Goal: Information Seeking & Learning: Check status

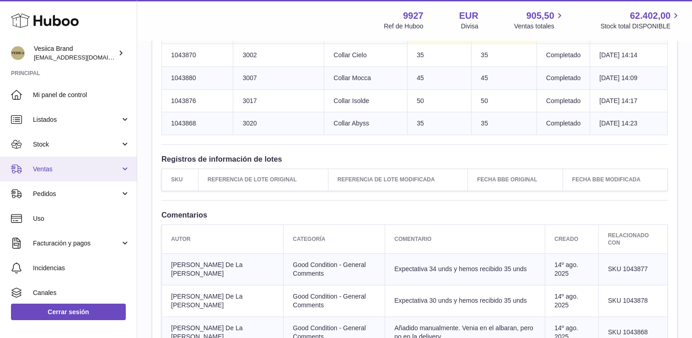
click at [64, 167] on span "Ventas" at bounding box center [76, 169] width 87 height 9
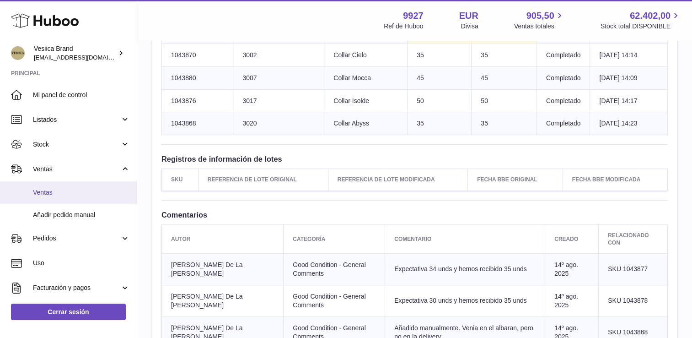
click at [57, 193] on span "Ventas" at bounding box center [81, 192] width 97 height 9
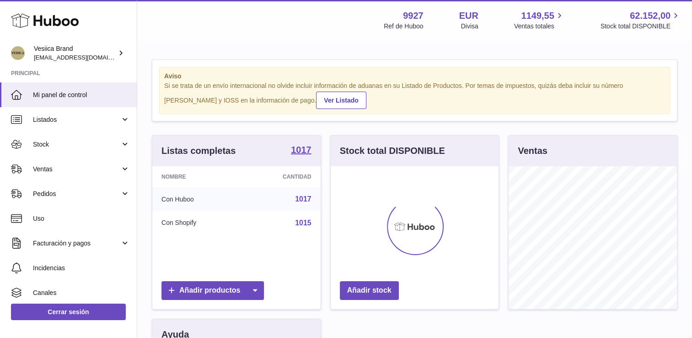
scroll to position [143, 168]
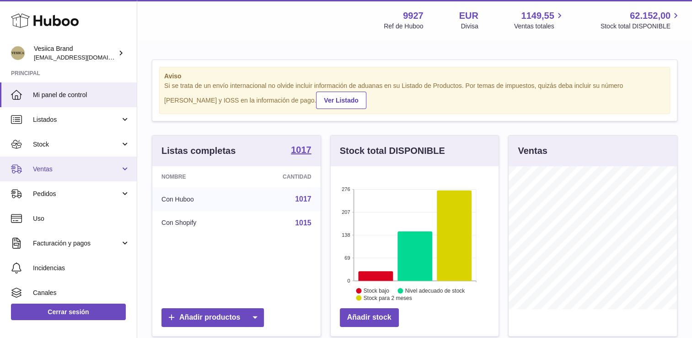
click at [51, 171] on span "Ventas" at bounding box center [76, 169] width 87 height 9
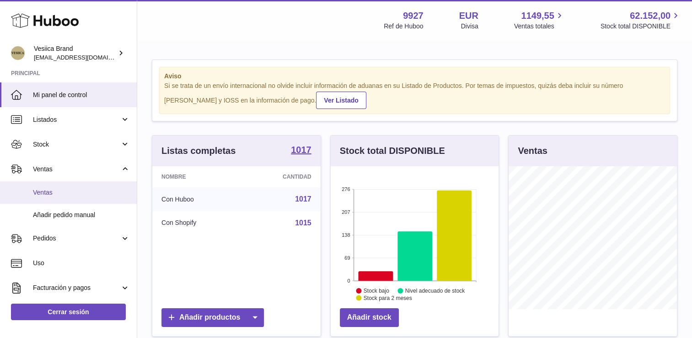
click at [96, 191] on span "Ventas" at bounding box center [81, 192] width 97 height 9
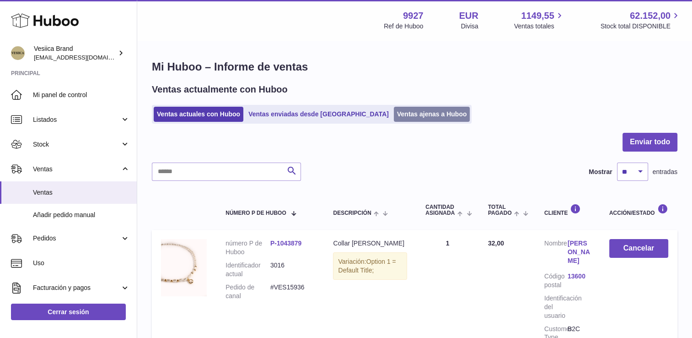
click at [395, 107] on link "Ventas ajenas a Huboo" at bounding box center [432, 114] width 76 height 15
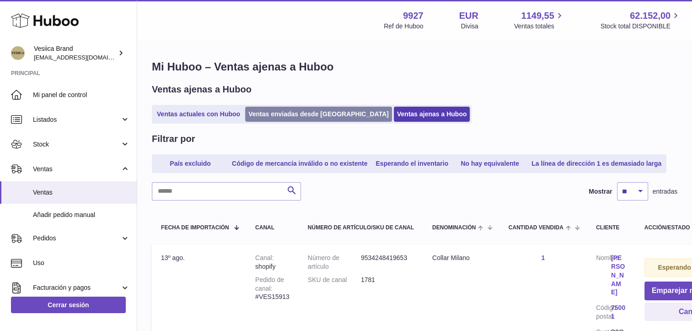
click at [276, 118] on link "Ventas enviadas desde [GEOGRAPHIC_DATA]" at bounding box center [318, 114] width 147 height 15
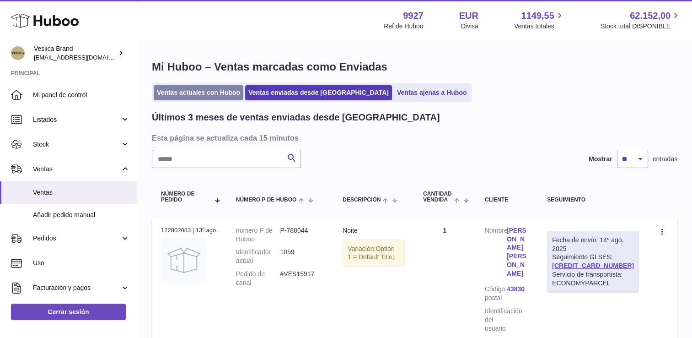
click at [202, 94] on link "Ventas actuales con Huboo" at bounding box center [199, 92] width 90 height 15
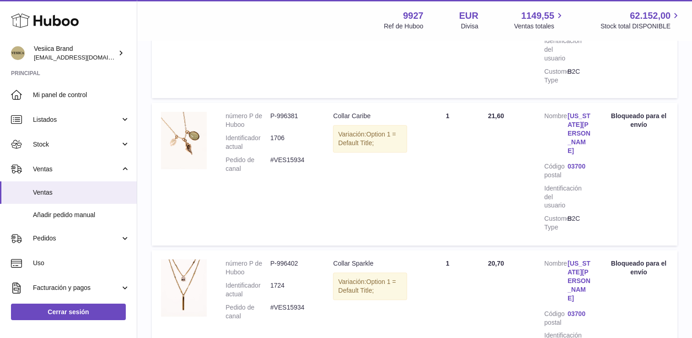
scroll to position [1268, 0]
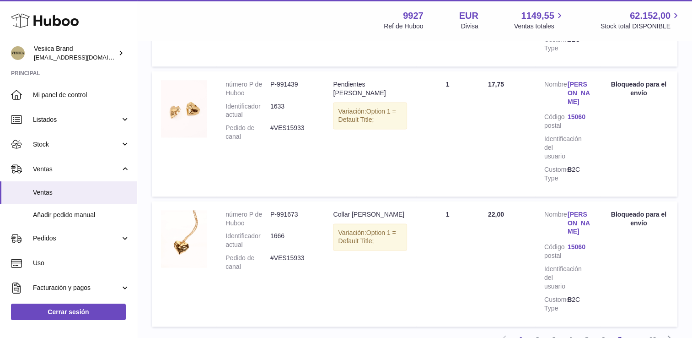
click at [617, 331] on link "7" at bounding box center [620, 339] width 16 height 16
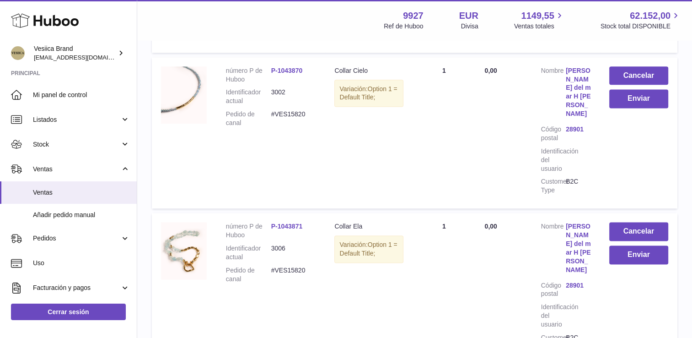
scroll to position [1216, 0]
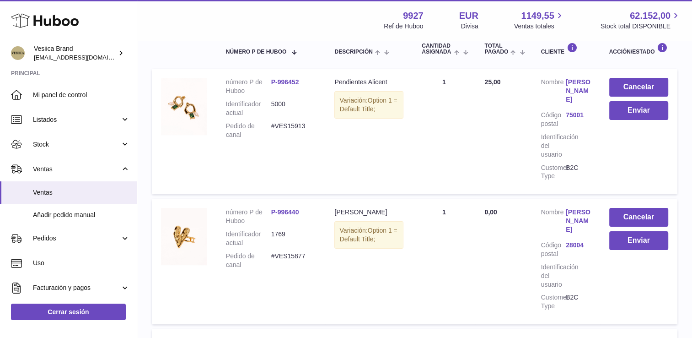
scroll to position [146, 0]
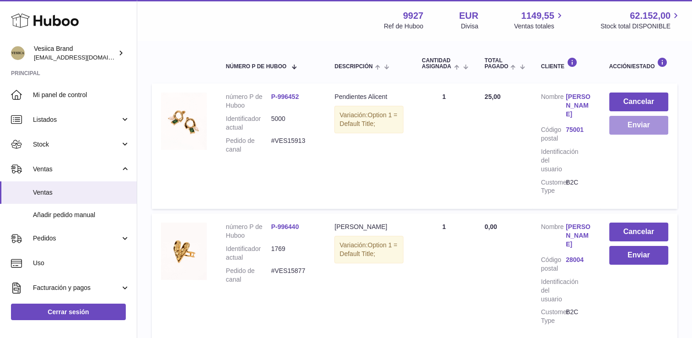
click at [633, 124] on button "Enviar" at bounding box center [639, 125] width 59 height 19
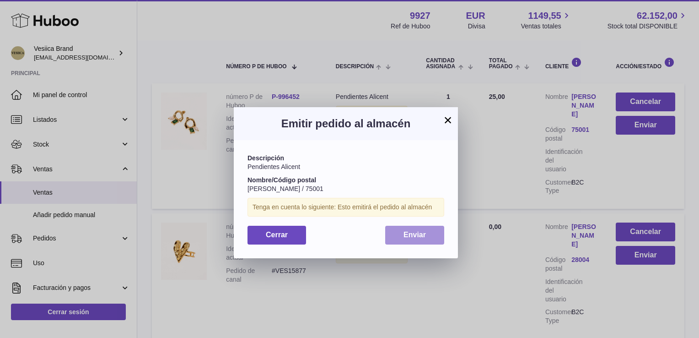
click at [416, 242] on button "Enviar" at bounding box center [414, 235] width 59 height 19
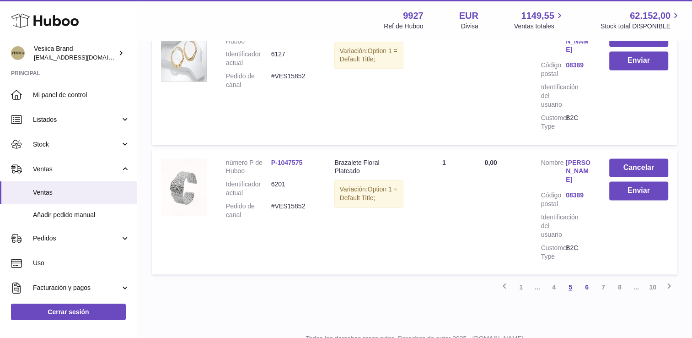
click at [571, 279] on link "5" at bounding box center [570, 287] width 16 height 16
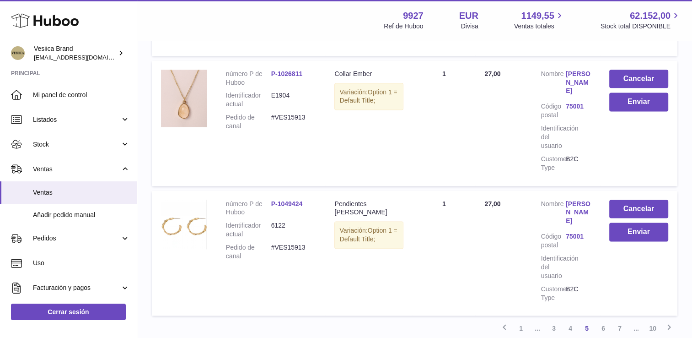
scroll to position [1239, 0]
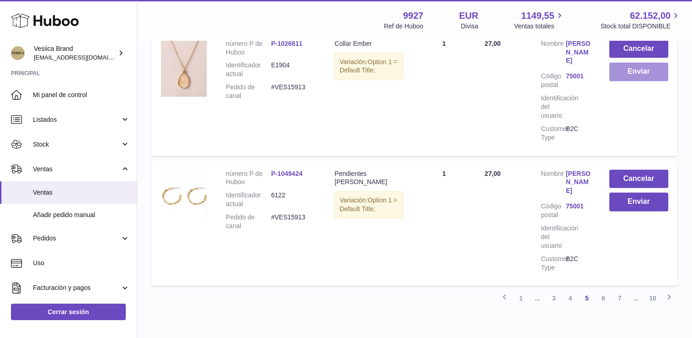
click at [632, 81] on button "Enviar" at bounding box center [639, 71] width 59 height 19
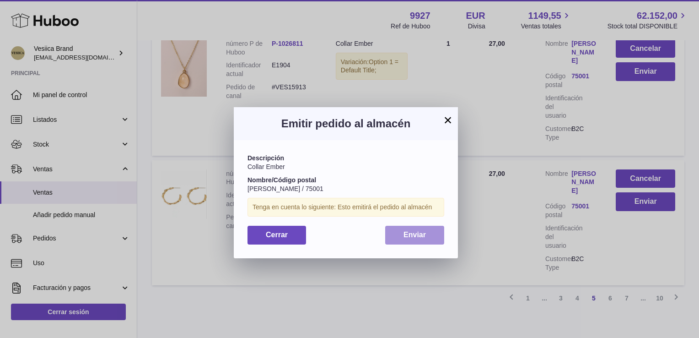
click at [417, 232] on span "Enviar" at bounding box center [415, 235] width 22 height 8
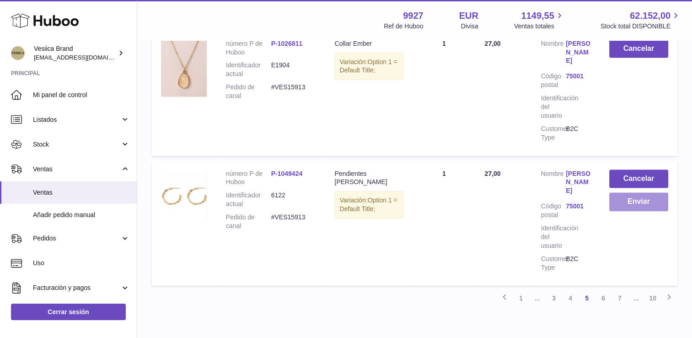
click at [629, 209] on button "Enviar" at bounding box center [639, 201] width 59 height 19
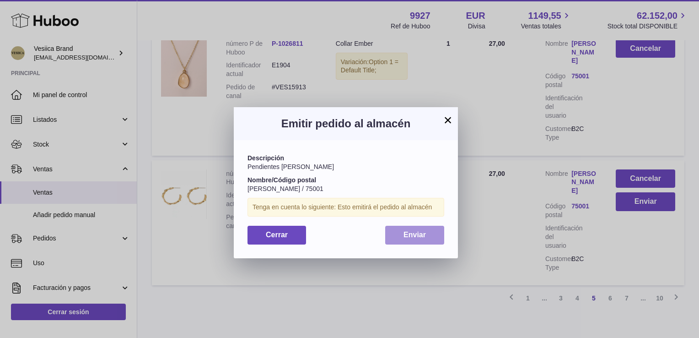
click at [422, 240] on button "Enviar" at bounding box center [414, 235] width 59 height 19
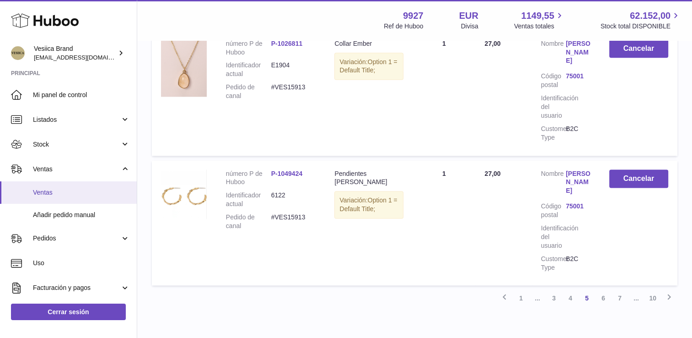
click at [91, 193] on span "Ventas" at bounding box center [81, 192] width 97 height 9
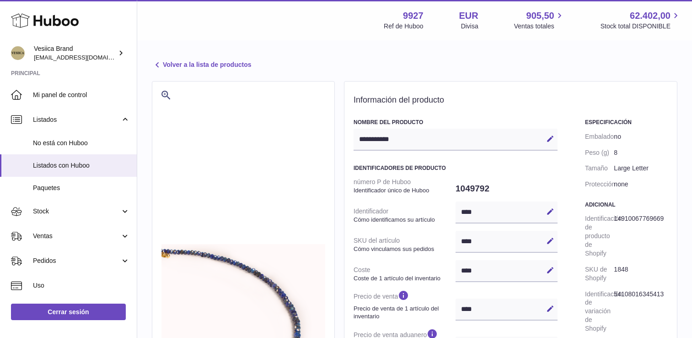
select select
select select "****"
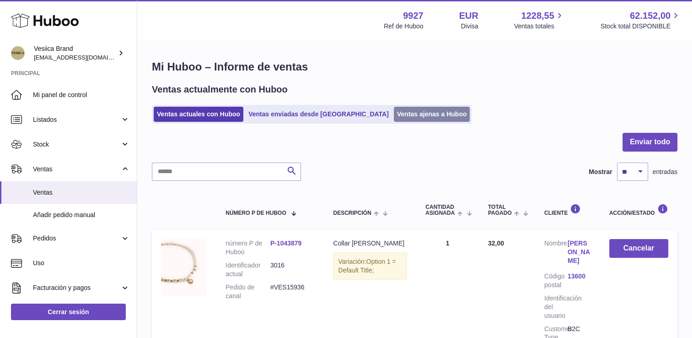
click at [394, 114] on link "Ventas ajenas a Huboo" at bounding box center [432, 114] width 76 height 15
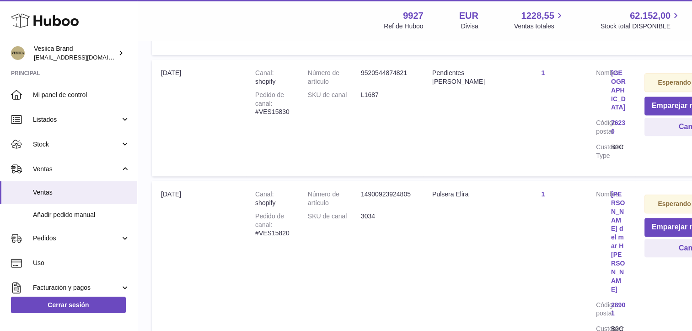
scroll to position [730, 0]
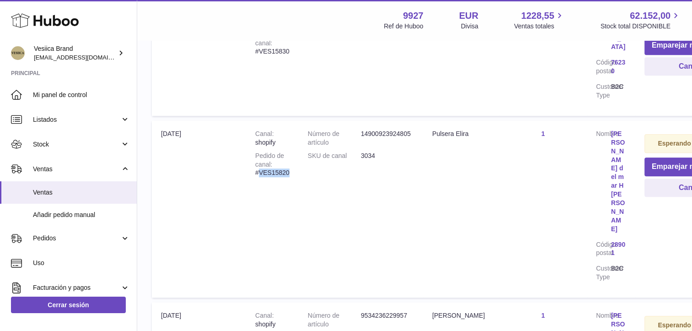
drag, startPoint x: 290, startPoint y: 127, endPoint x: 260, endPoint y: 128, distance: 29.7
click at [260, 128] on td "Canal shopify Pedido de canal #VES15820" at bounding box center [272, 208] width 53 height 177
drag, startPoint x: 260, startPoint y: 128, endPoint x: 280, endPoint y: 125, distance: 19.8
click at [308, 140] on td "Número de artículo 14900923924805 SKU de canal 3034" at bounding box center [361, 208] width 124 height 177
drag, startPoint x: 291, startPoint y: 127, endPoint x: 260, endPoint y: 130, distance: 30.8
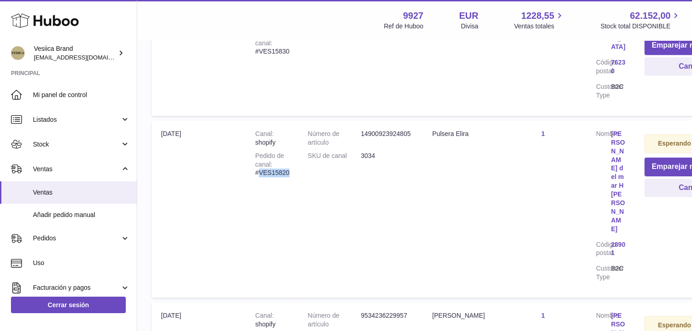
click at [260, 130] on td "Canal shopify Pedido de canal #VES15820" at bounding box center [272, 208] width 53 height 177
copy div "VES15820"
drag, startPoint x: 288, startPoint y: 272, endPoint x: 270, endPoint y: 265, distance: 19.0
drag, startPoint x: 270, startPoint y: 265, endPoint x: 309, endPoint y: 266, distance: 38.4
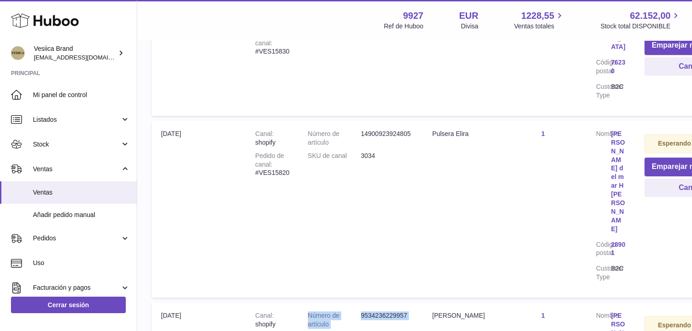
drag, startPoint x: 293, startPoint y: 266, endPoint x: 259, endPoint y: 267, distance: 33.9
drag, startPoint x: 259, startPoint y: 267, endPoint x: 270, endPoint y: 267, distance: 11.0
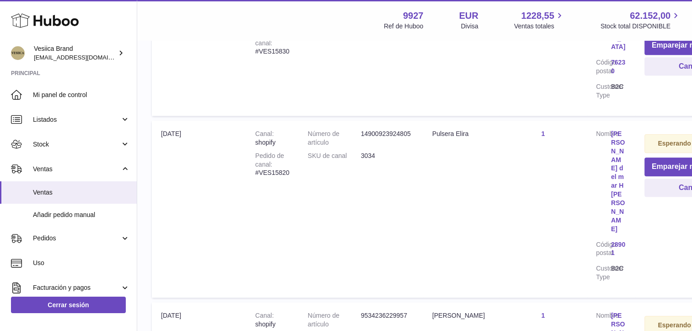
copy div "VES15819"
